Goal: Communication & Community: Answer question/provide support

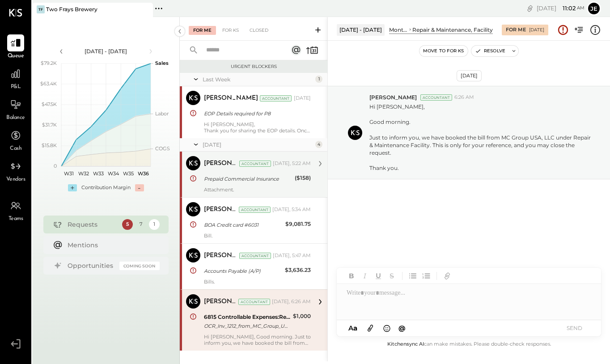
click at [223, 181] on div "Prepaid Commercial Insurance" at bounding box center [248, 178] width 88 height 9
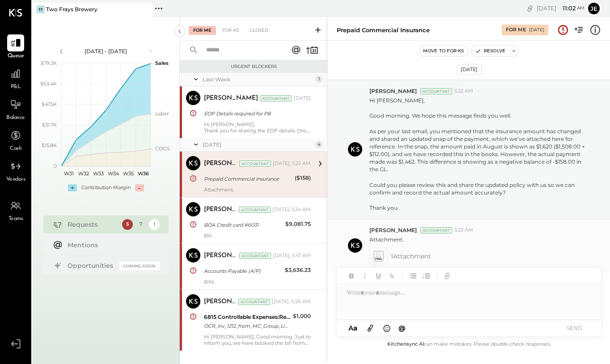
click at [373, 257] on icon at bounding box center [378, 256] width 11 height 13
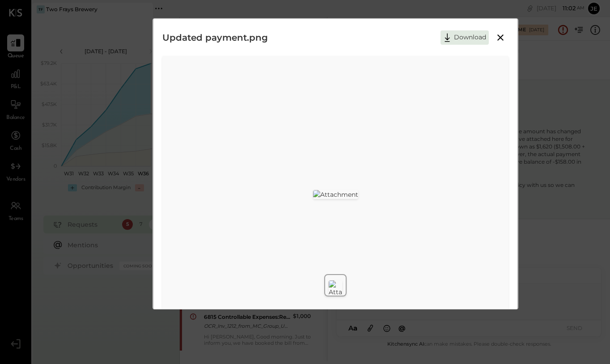
scroll to position [0, 0]
click at [501, 39] on icon at bounding box center [500, 39] width 11 height 11
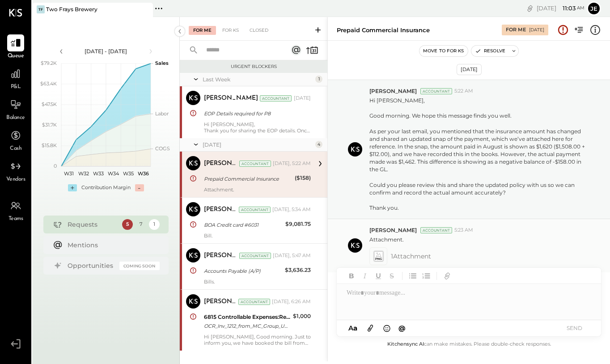
click at [381, 258] on icon at bounding box center [377, 256] width 9 height 10
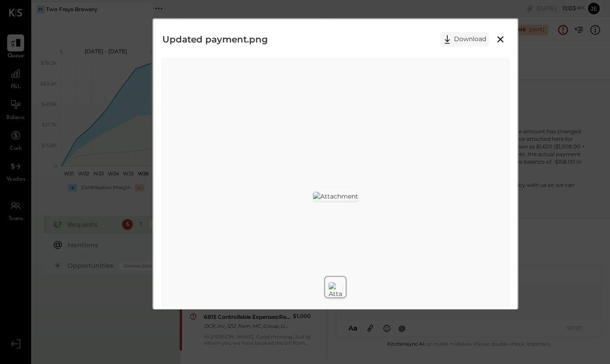
click at [462, 40] on button "Download" at bounding box center [464, 39] width 48 height 14
click at [371, 24] on div "Updated payment.png Download" at bounding box center [335, 181] width 365 height 325
click at [502, 39] on icon at bounding box center [500, 39] width 11 height 11
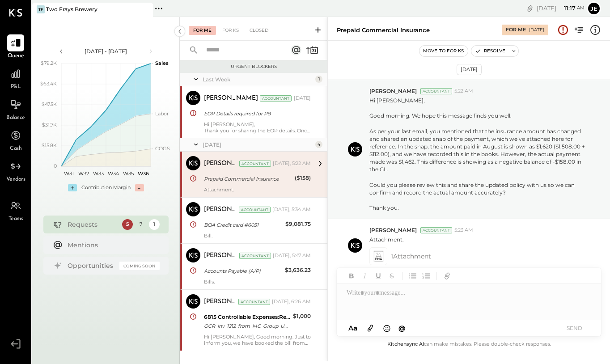
click at [369, 328] on icon at bounding box center [369, 328] width 5 height 7
click at [363, 265] on div at bounding box center [469, 268] width 264 height 36
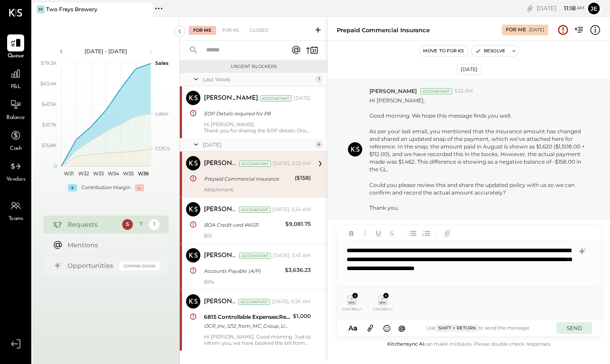
click at [570, 327] on button "SEND" at bounding box center [574, 328] width 36 height 12
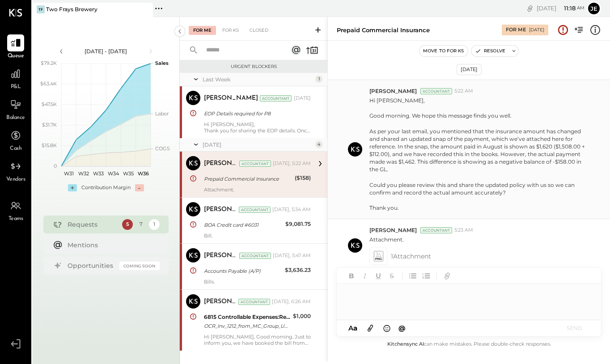
scroll to position [310, 0]
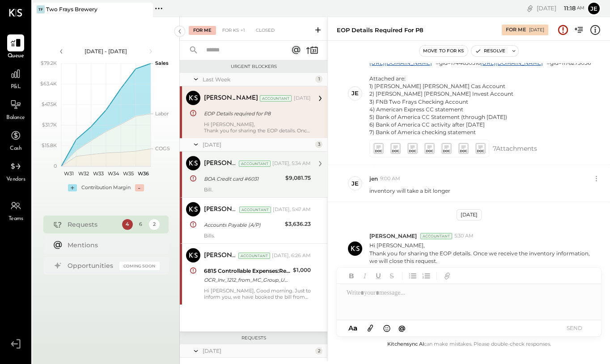
click at [243, 179] on div "BOA Credit card #6031" at bounding box center [243, 178] width 79 height 9
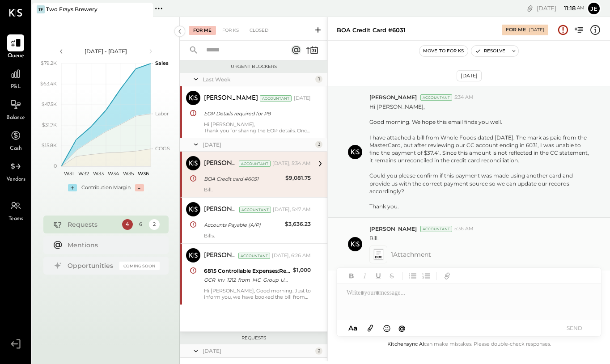
click at [379, 256] on icon at bounding box center [377, 254] width 9 height 10
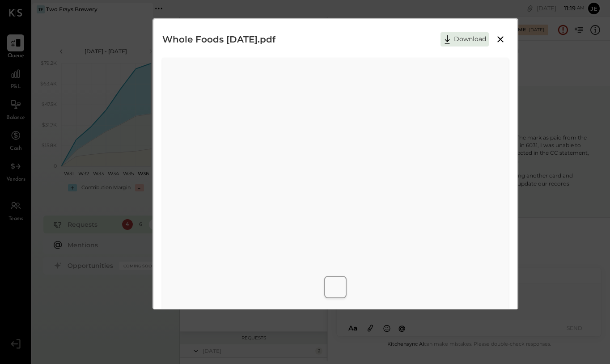
scroll to position [4, 0]
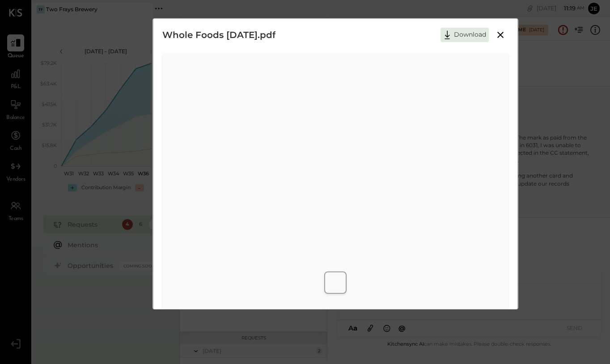
click at [496, 34] on icon at bounding box center [500, 34] width 11 height 11
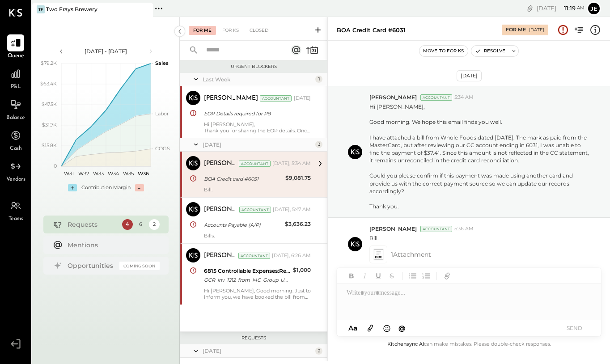
click at [385, 297] on div at bounding box center [469, 302] width 264 height 36
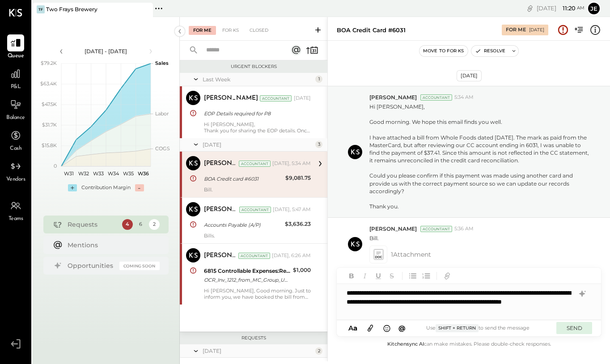
click at [580, 325] on button "SEND" at bounding box center [574, 328] width 36 height 12
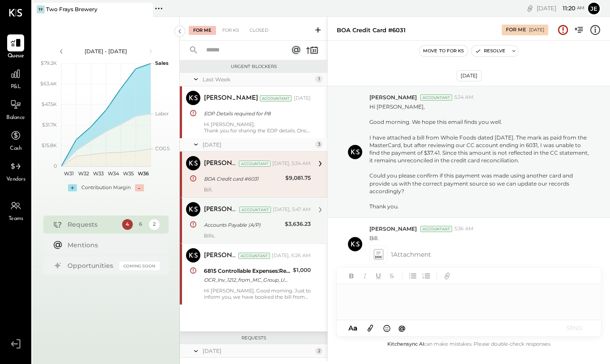
scroll to position [310, 0]
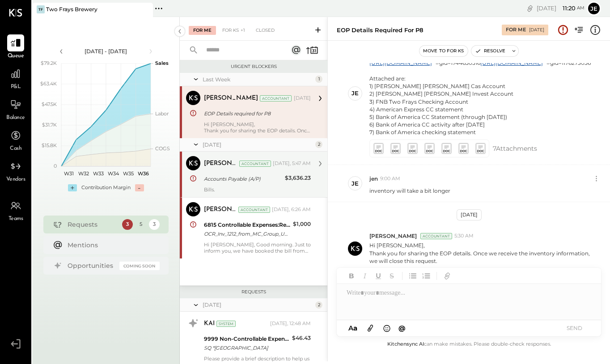
click at [221, 181] on div "Accounts Payable (A/P)" at bounding box center [243, 178] width 78 height 9
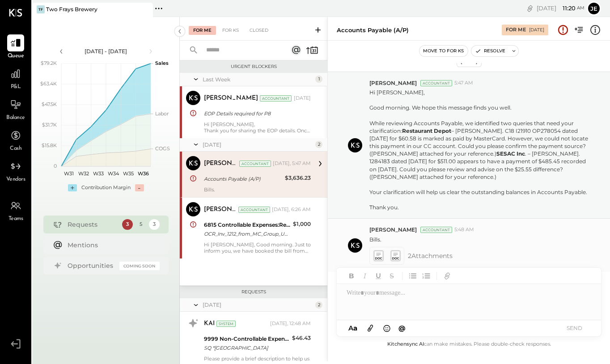
click at [395, 256] on icon at bounding box center [394, 255] width 9 height 10
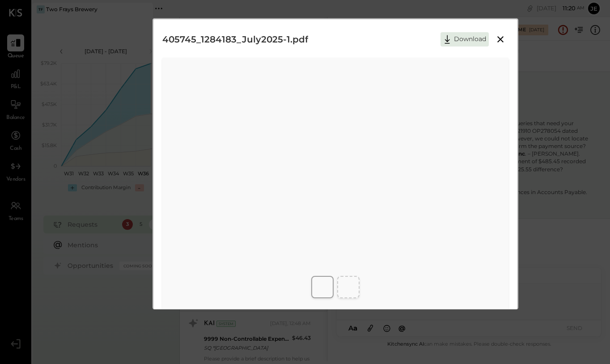
click at [496, 38] on icon at bounding box center [500, 39] width 11 height 11
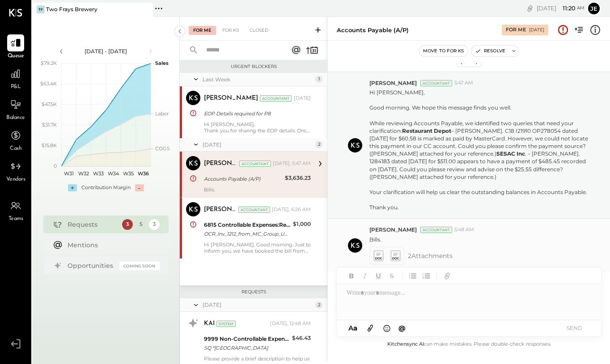
click at [374, 257] on icon at bounding box center [377, 255] width 9 height 10
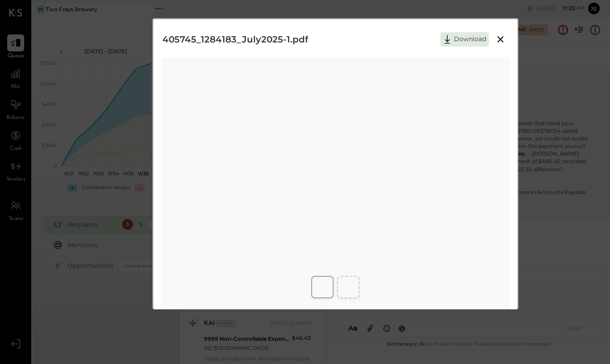
click at [496, 41] on icon at bounding box center [500, 39] width 11 height 11
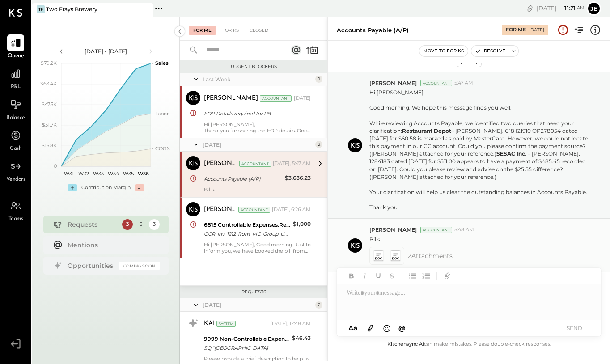
click at [397, 255] on icon at bounding box center [394, 255] width 9 height 10
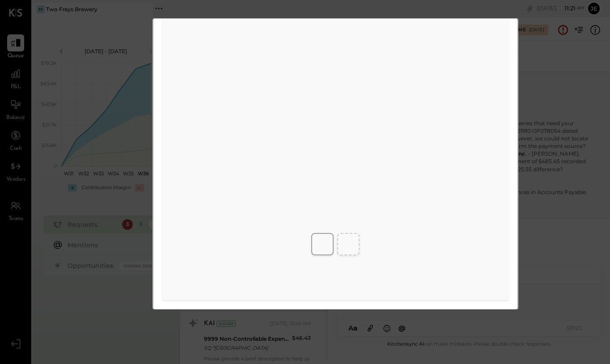
scroll to position [0, 0]
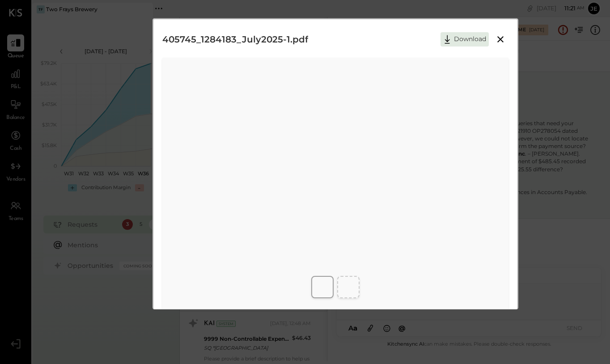
click at [498, 41] on icon at bounding box center [500, 39] width 11 height 11
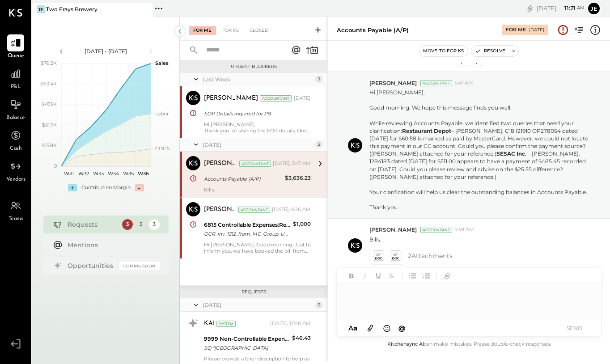
click at [386, 300] on div at bounding box center [469, 302] width 264 height 36
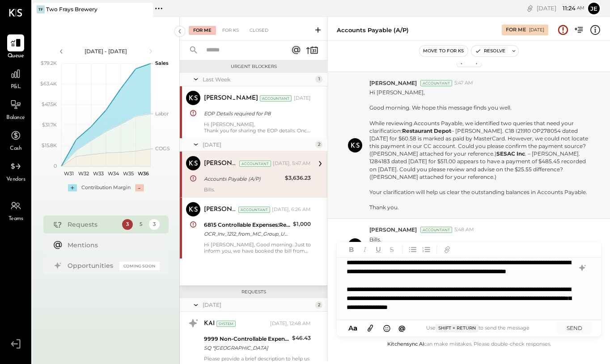
scroll to position [13, 0]
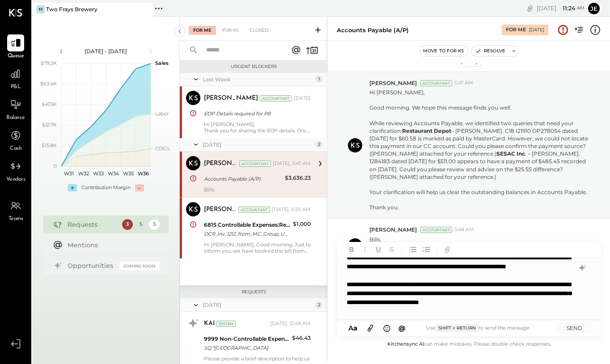
click at [370, 328] on icon at bounding box center [369, 328] width 5 height 7
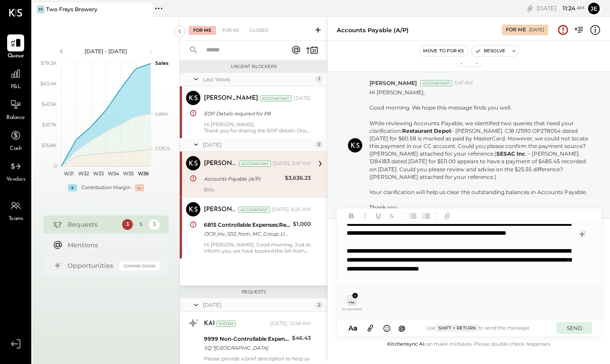
click at [573, 328] on button "SEND" at bounding box center [574, 328] width 36 height 12
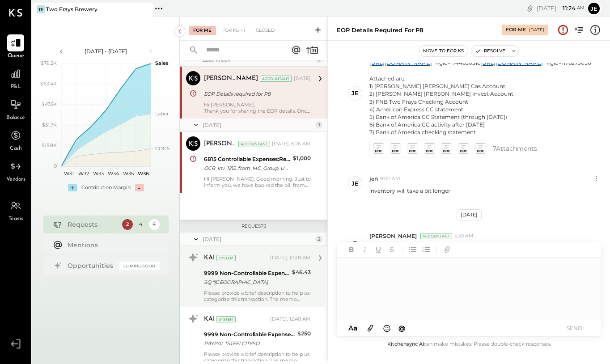
scroll to position [49, 0]
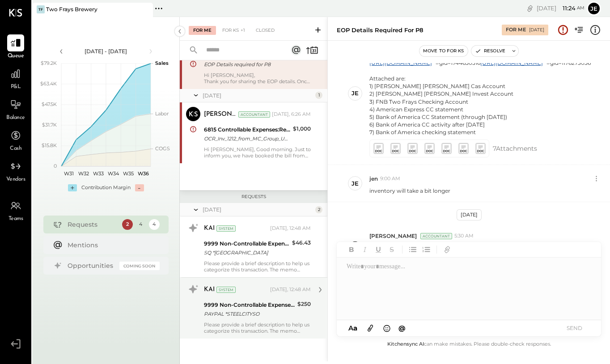
click at [234, 305] on div "9999 Non-Controllable Expenses:Other Income and Expenses:To Be Classified" at bounding box center [249, 304] width 91 height 9
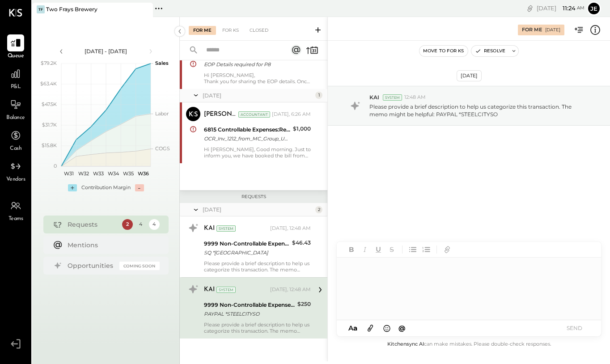
click at [415, 268] on div at bounding box center [468, 288] width 263 height 63
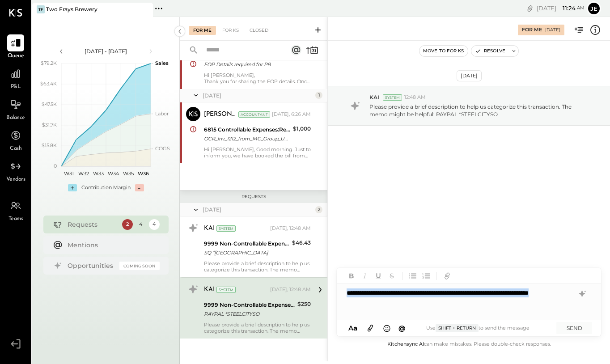
drag, startPoint x: 379, startPoint y: 306, endPoint x: 330, endPoint y: 289, distance: 52.4
click at [330, 289] on div "**********" at bounding box center [468, 189] width 282 height 344
click at [577, 325] on button "SEND" at bounding box center [574, 328] width 36 height 12
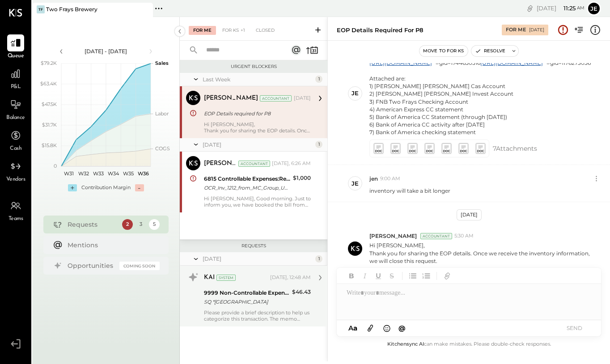
click at [255, 307] on div "KAI System [DATE], 12:48 AM 9999 Non-Controllable Expenses:Other Income and Exp…" at bounding box center [257, 296] width 107 height 52
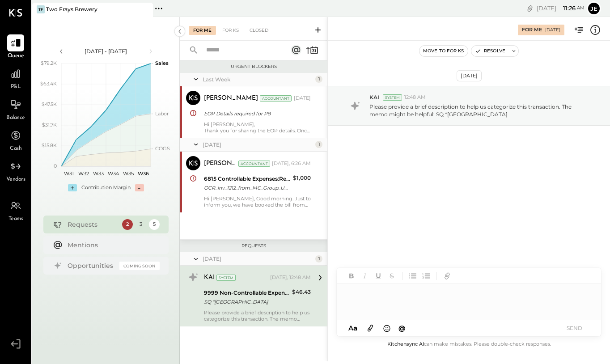
click at [395, 293] on div at bounding box center [469, 302] width 264 height 36
click at [576, 332] on button "SEND" at bounding box center [574, 328] width 36 height 12
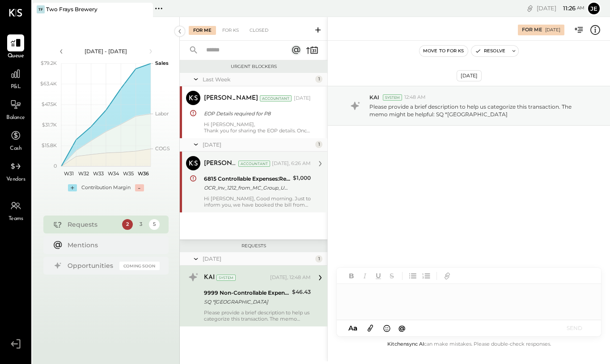
scroll to position [310, 0]
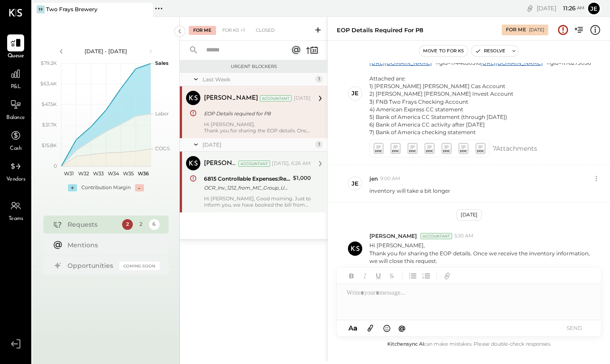
click at [255, 192] on div "6815 Controllable Expenses:Repairs & Maintenance:Repair & Maintenance, Facility…" at bounding box center [247, 183] width 86 height 20
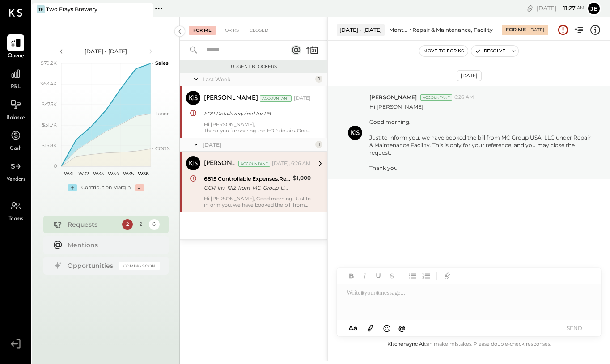
click at [396, 295] on div at bounding box center [469, 302] width 264 height 36
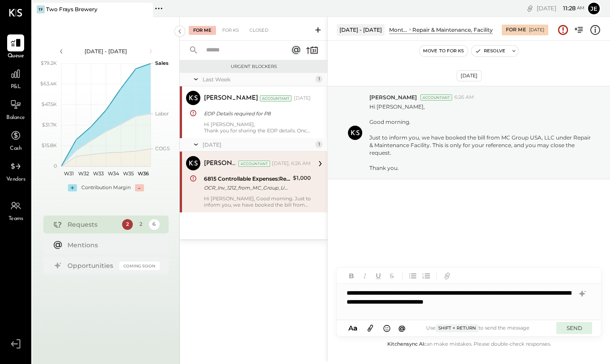
click at [575, 330] on button "SEND" at bounding box center [574, 328] width 36 height 12
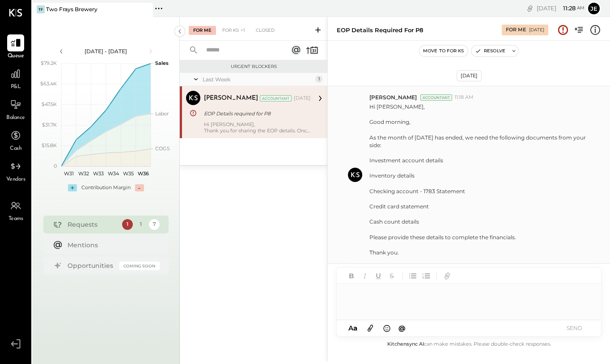
scroll to position [310, 0]
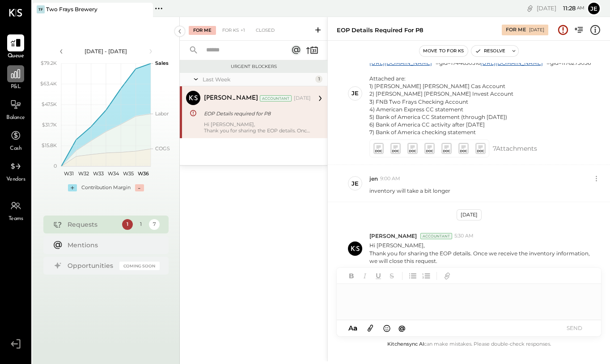
click at [13, 76] on icon at bounding box center [16, 74] width 12 height 12
